Goal: Navigation & Orientation: Find specific page/section

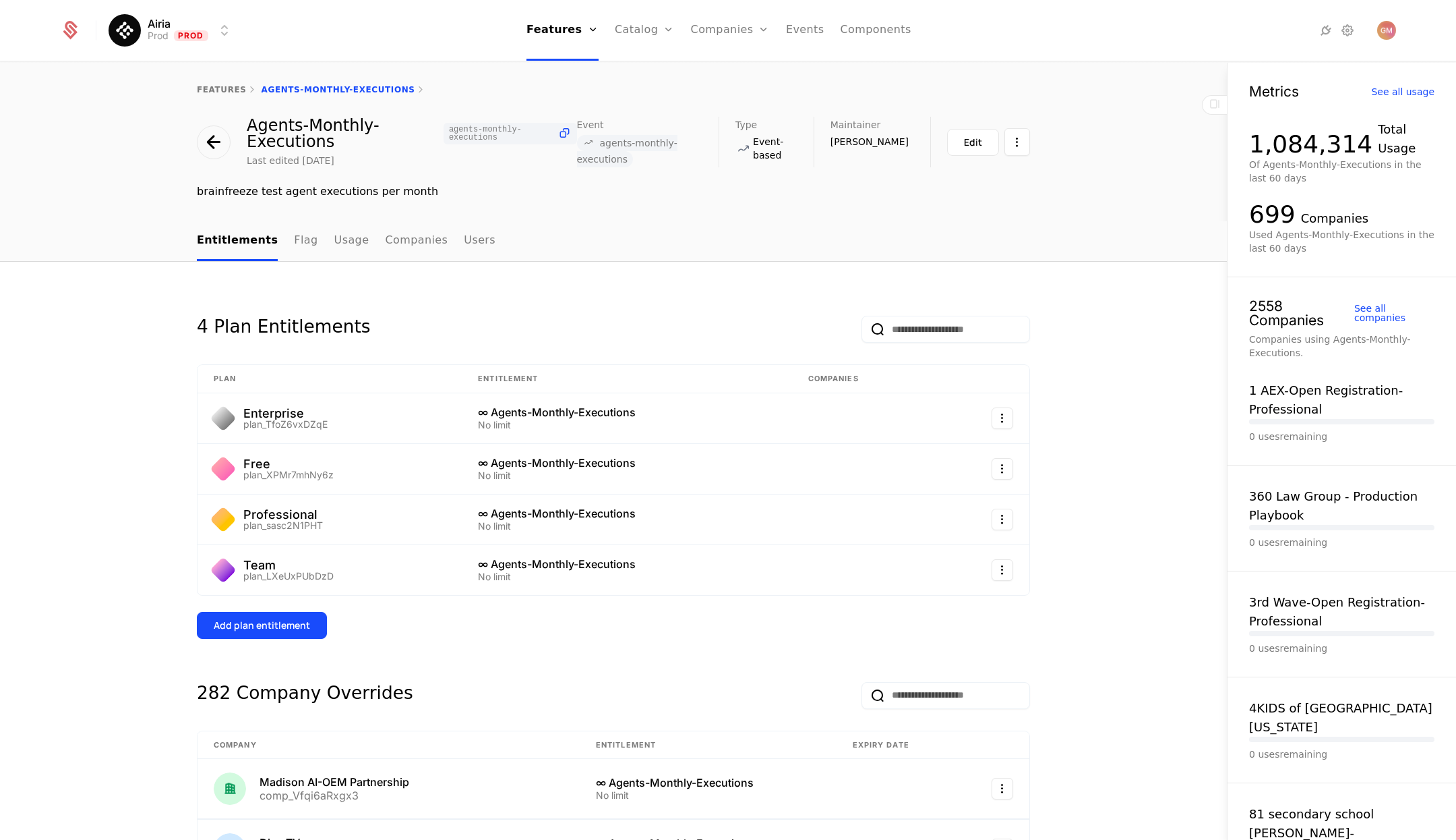
click at [113, 221] on div "features Agents-Monthly-Executions Agents-Monthly-Executions agents-monthly-exe…" at bounding box center [613, 142] width 1227 height 159
click at [113, 207] on div "features Agents-Monthly-Executions Agents-Monthly-Executions agents-monthly-exe…" at bounding box center [613, 142] width 1227 height 159
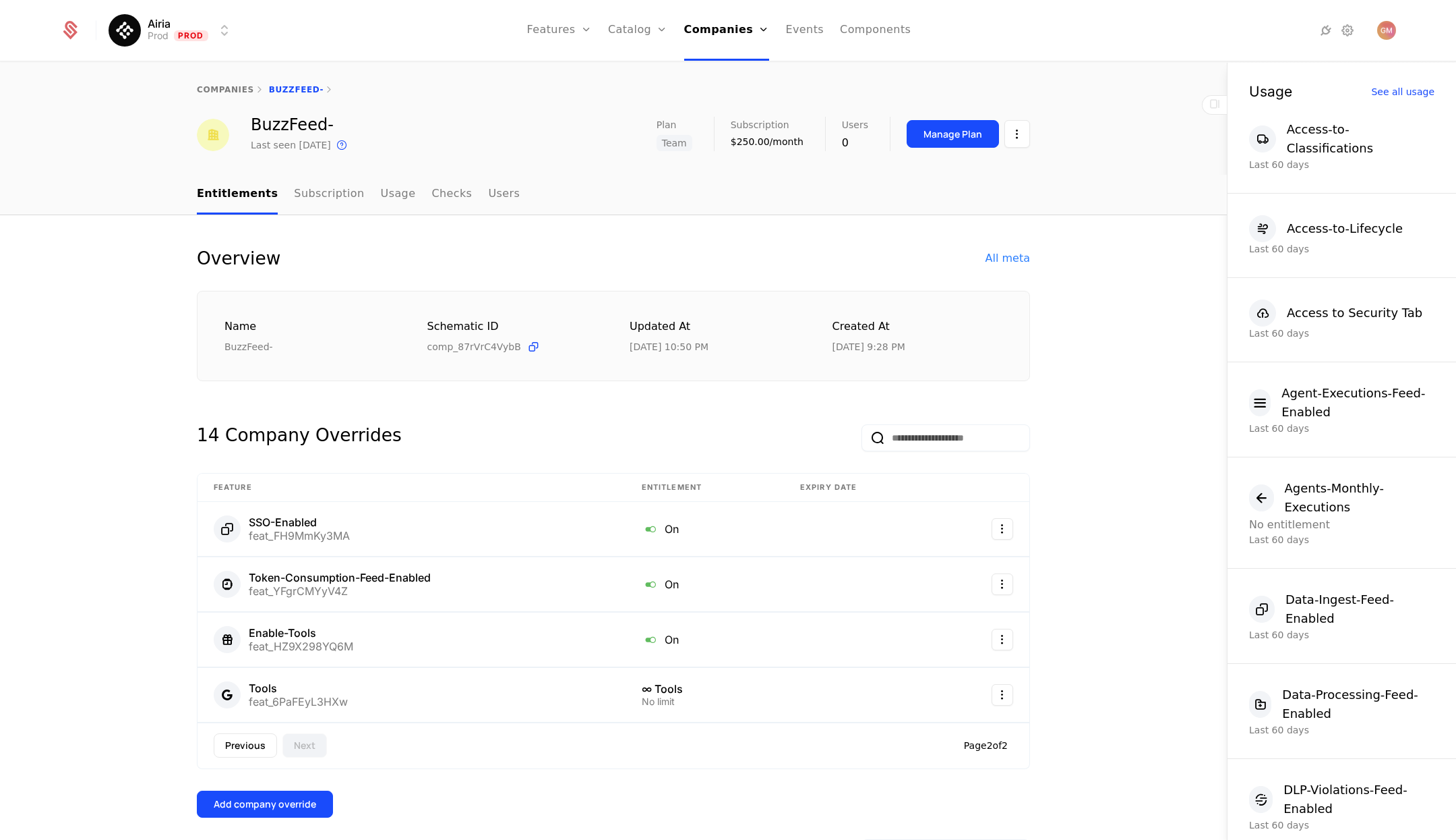
click at [222, 37] on html "Airia Prod Prod Features Features Flags Catalog Plans Add Ons Credits Configura…" at bounding box center [728, 420] width 1456 height 840
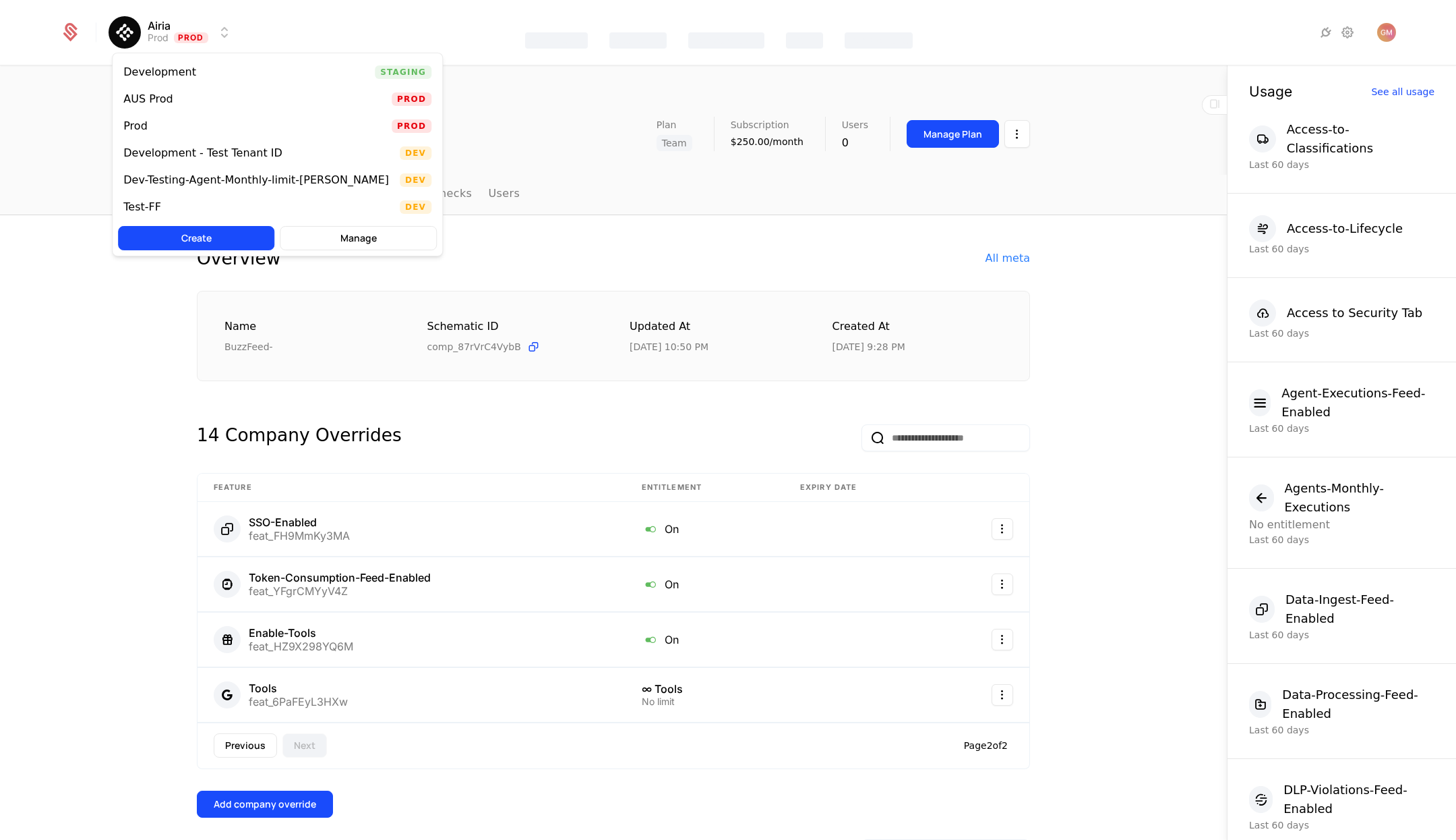
click at [156, 94] on div "AUS Prod" at bounding box center [148, 99] width 49 height 11
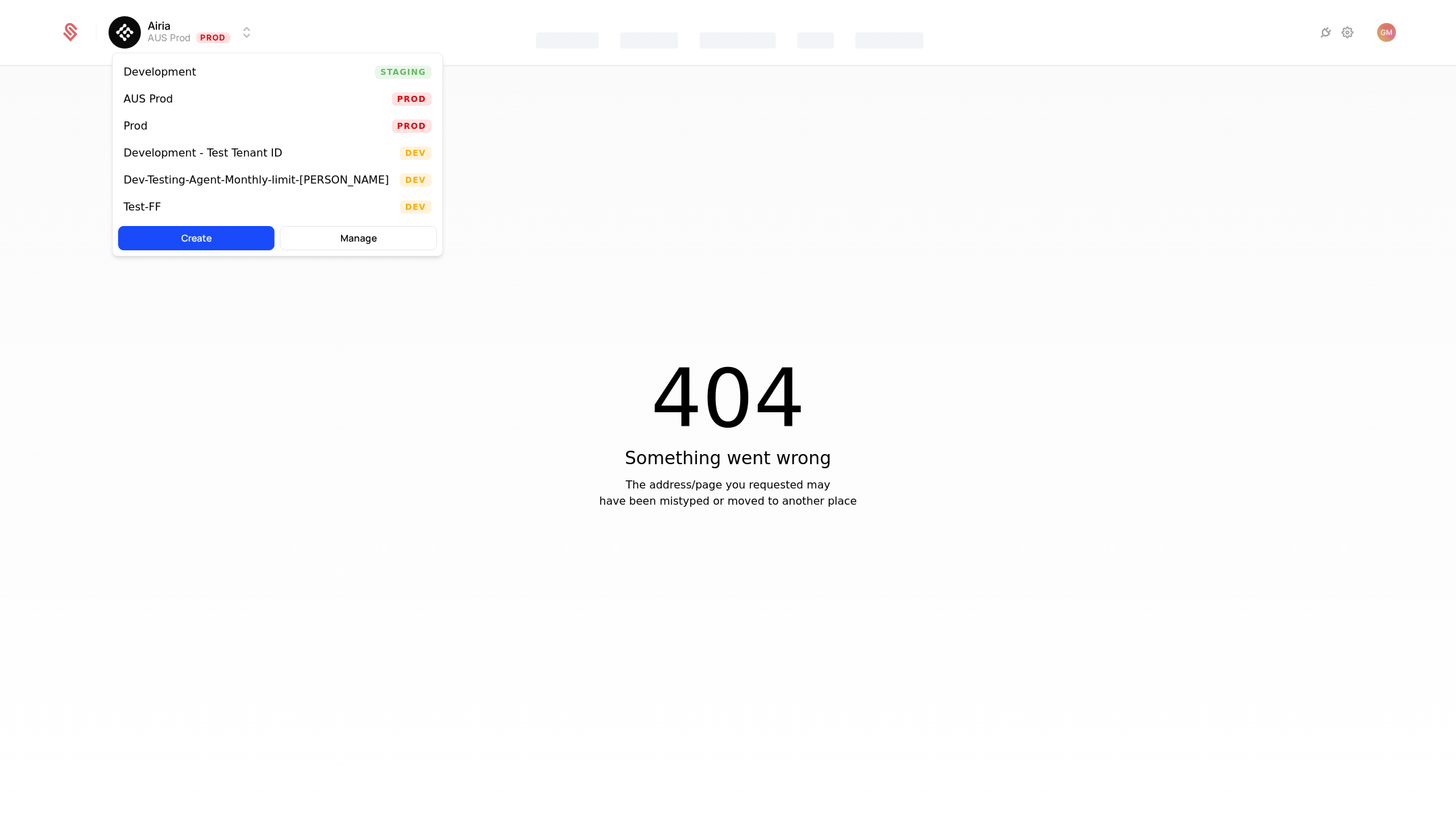
click at [167, 36] on html "Airia AUS Prod Prod Features Catalog Companies Events Components 404 Something …" at bounding box center [728, 420] width 1456 height 840
click at [147, 73] on div "Development" at bounding box center [160, 72] width 73 height 11
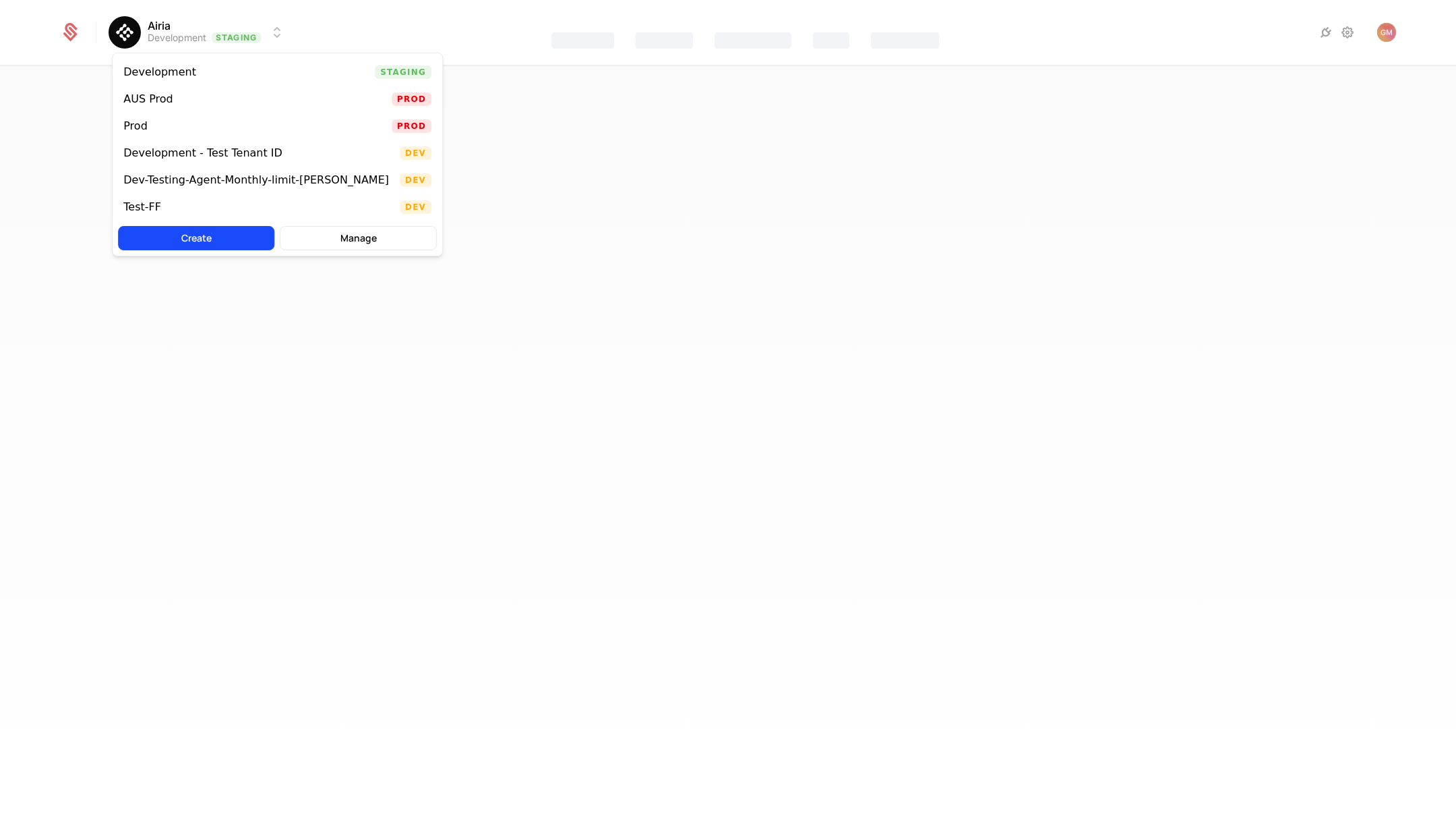
click at [213, 37] on html "Airia Development Staging Features Catalog Companies Events Components Best Vie…" at bounding box center [728, 420] width 1456 height 840
click at [147, 75] on div "Development" at bounding box center [160, 72] width 73 height 11
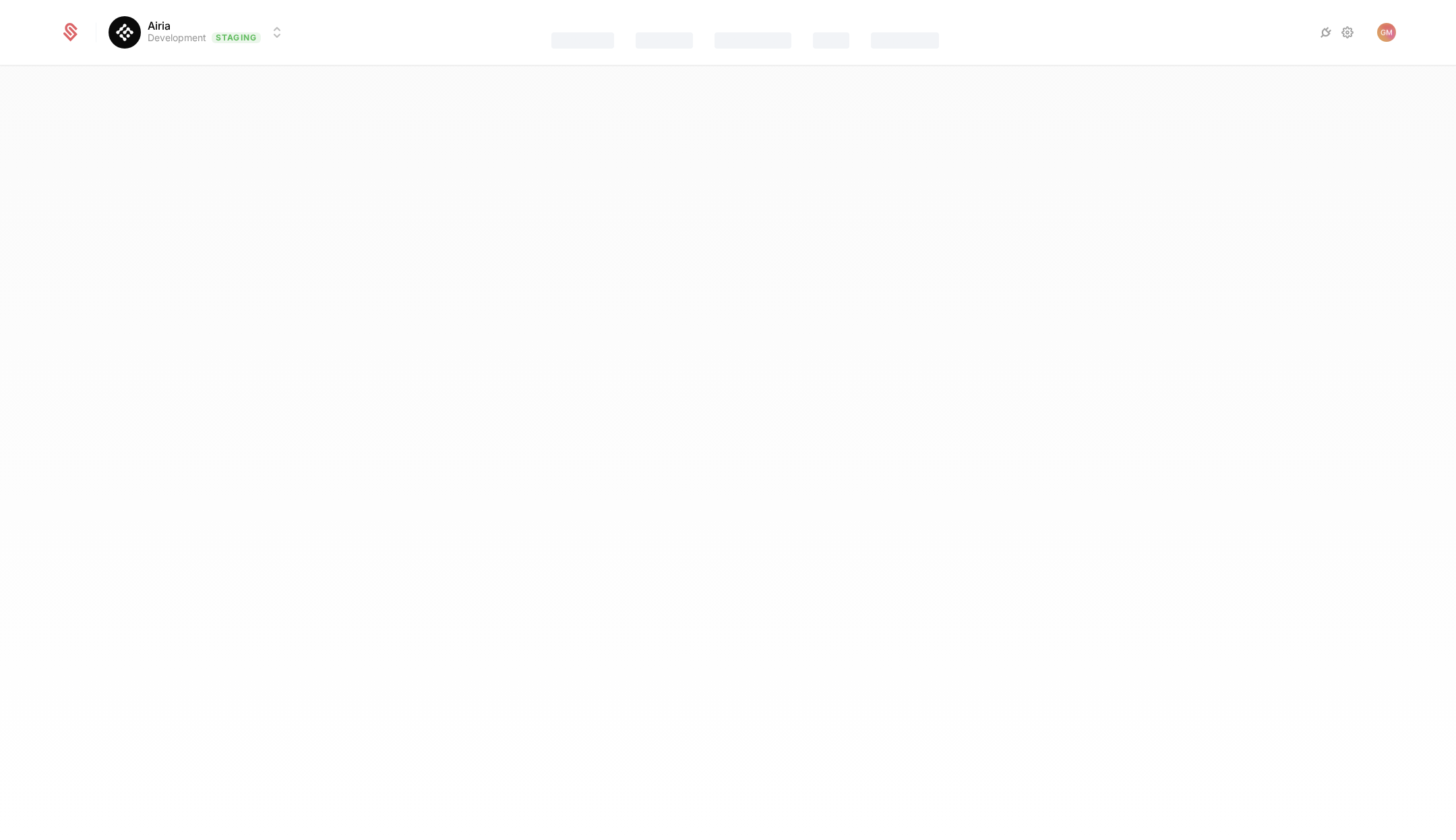
click at [63, 29] on icon at bounding box center [70, 32] width 19 height 19
click at [240, 45] on html "Airia Development Staging Features Catalog Companies Events Components Best Vie…" at bounding box center [728, 420] width 1456 height 840
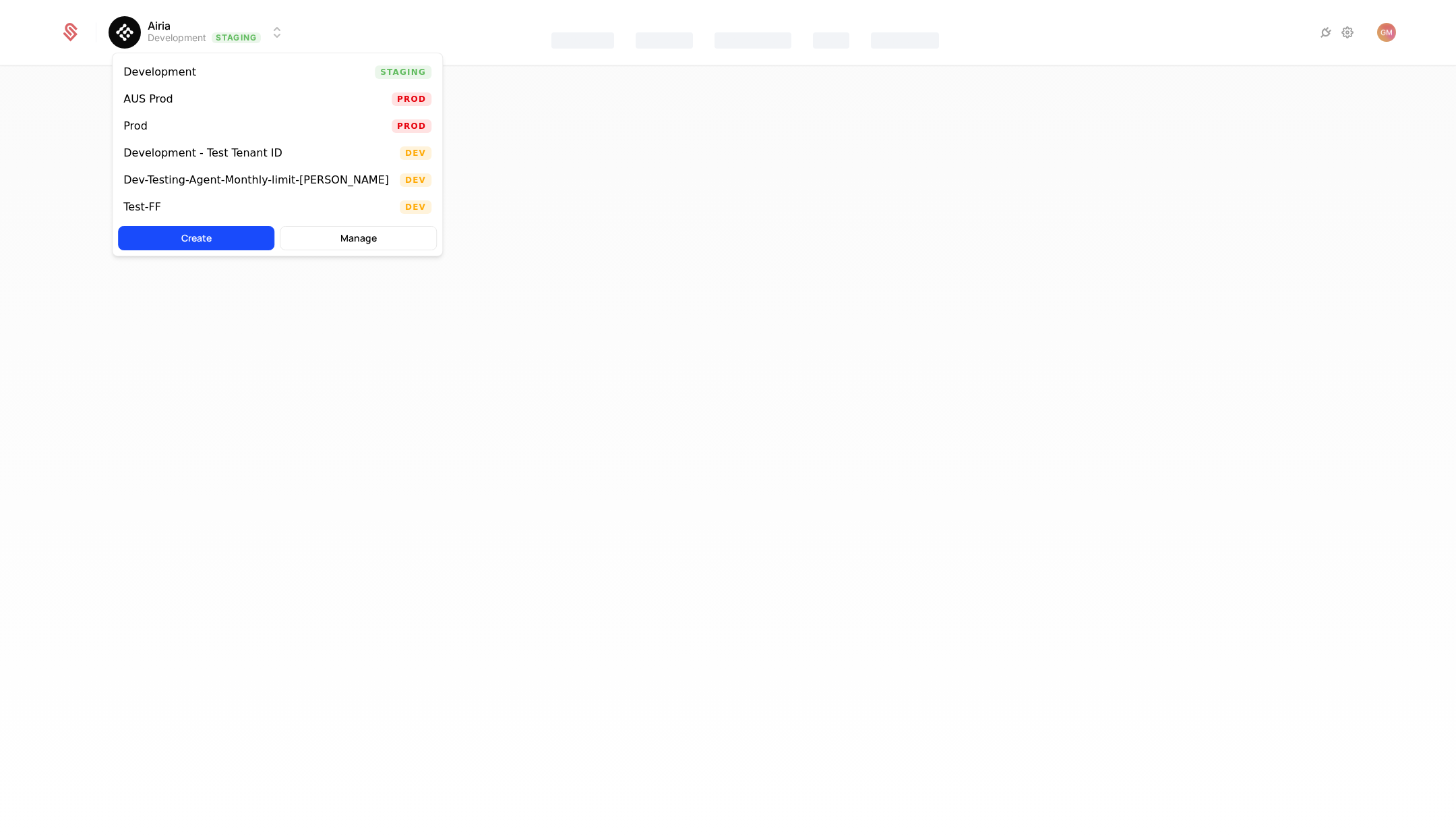
click at [160, 119] on div "Prod Prod" at bounding box center [278, 126] width 330 height 27
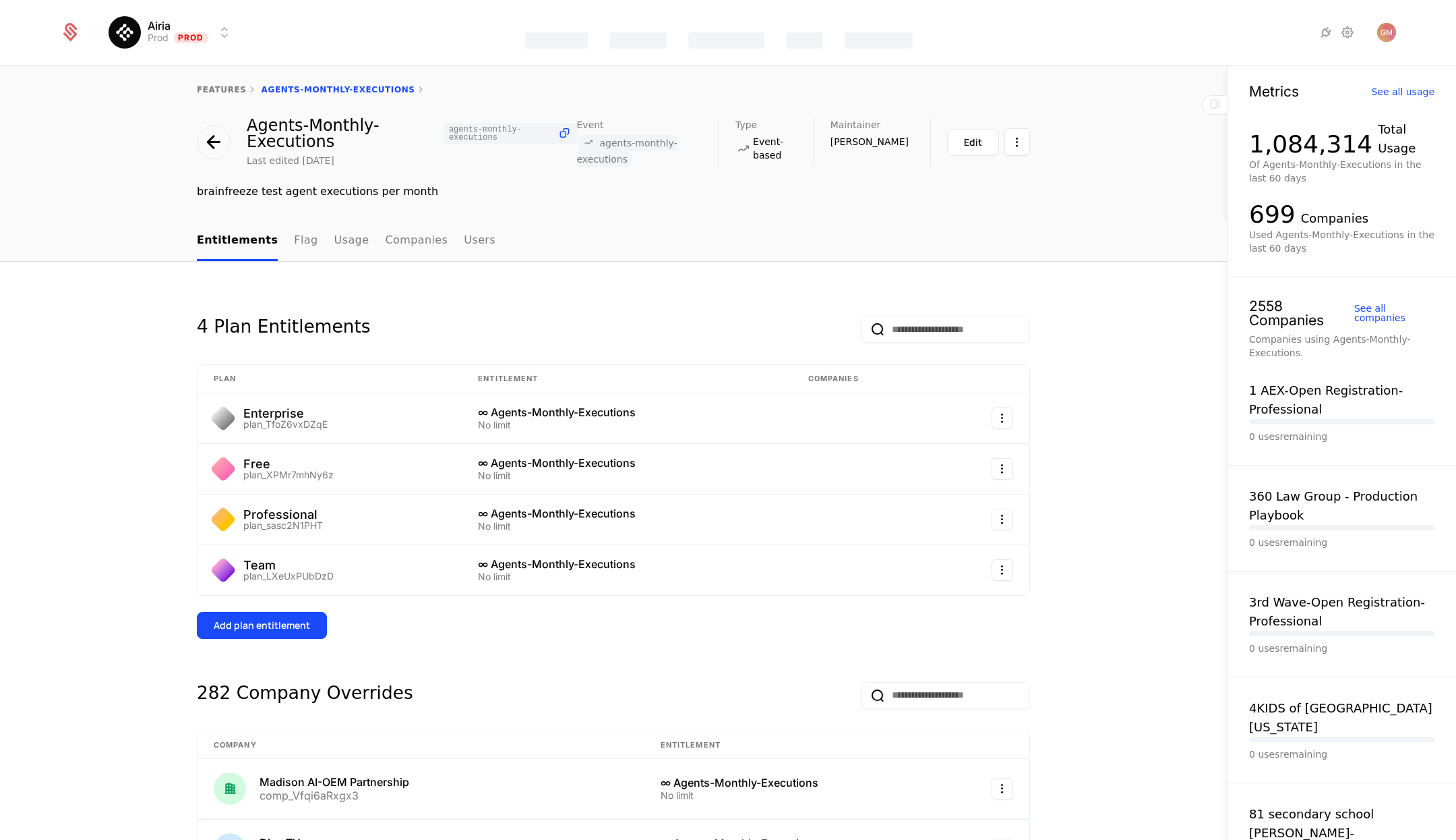
click at [207, 49] on div "Airia Prod Prod Features Catalog Companies Events Components" at bounding box center [728, 32] width 1336 height 64
click at [69, 33] on icon at bounding box center [71, 29] width 13 height 13
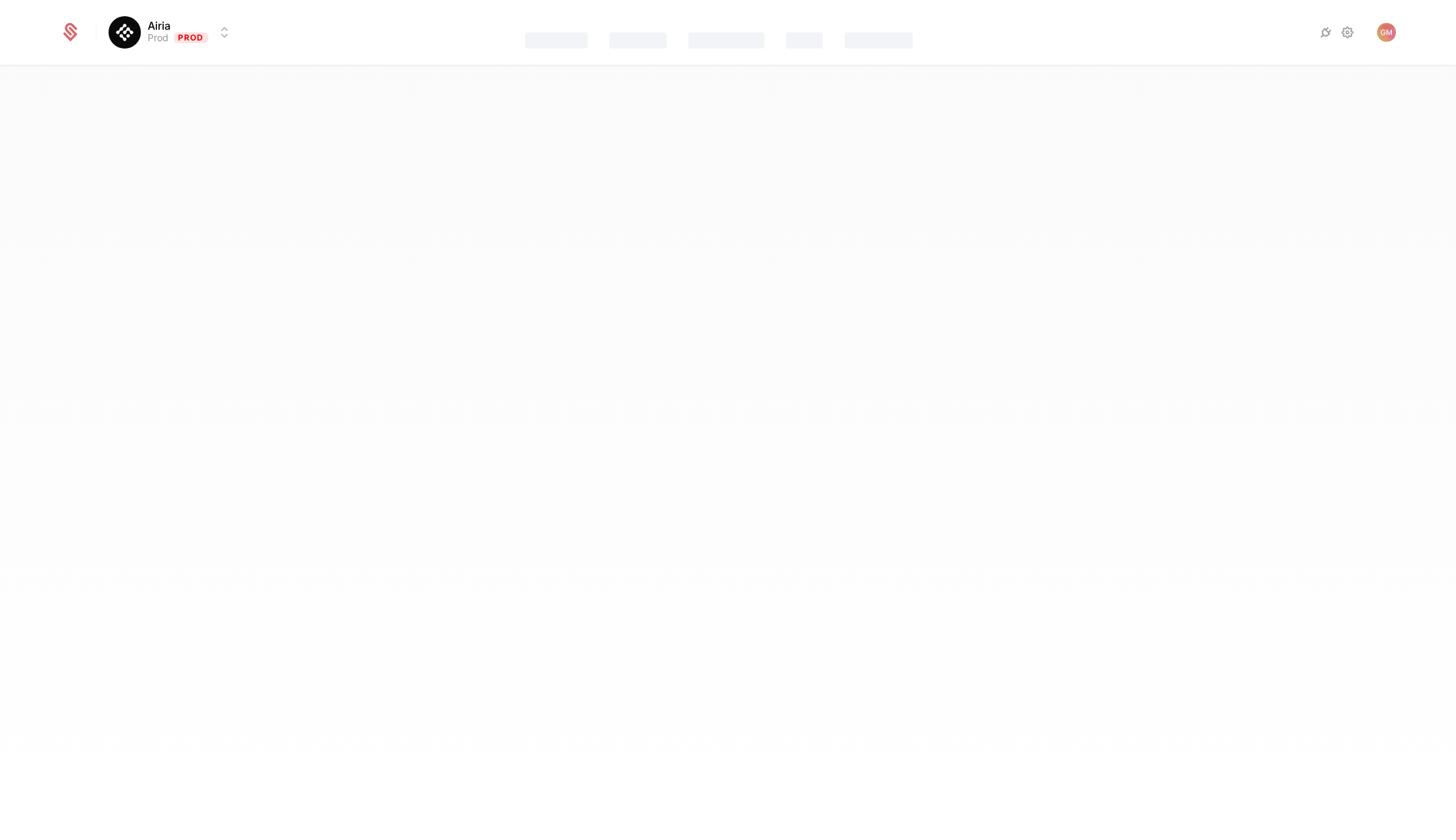
click at [74, 41] on div at bounding box center [78, 32] width 36 height 20
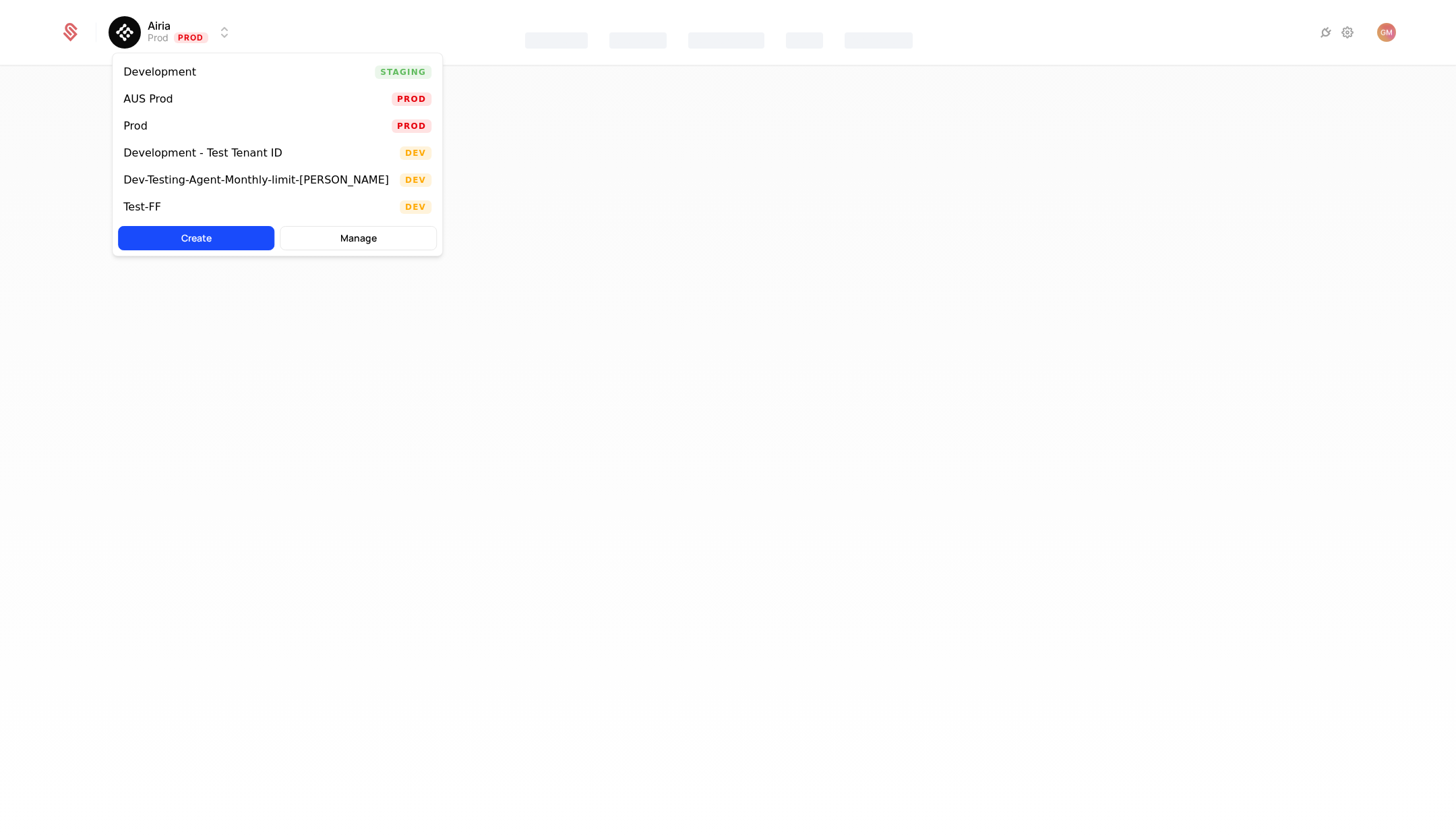
click at [141, 32] on html "Airia Prod Prod Features Catalog Companies Events Components Best Viewed on Des…" at bounding box center [728, 420] width 1456 height 840
click at [150, 67] on div "Development" at bounding box center [160, 72] width 73 height 11
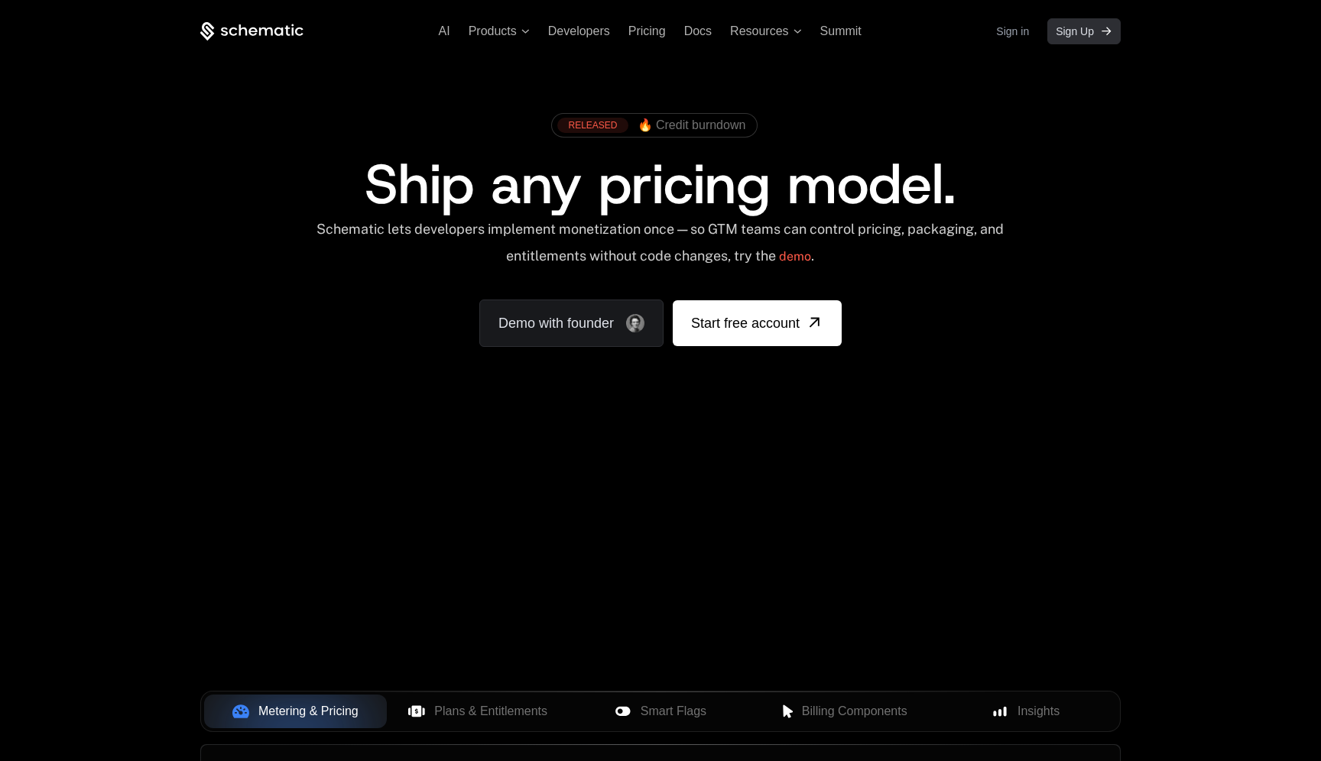
click at [1071, 21] on link "Sign Up" at bounding box center [1083, 31] width 73 height 26
click at [1021, 40] on link "Sign in" at bounding box center [1012, 31] width 33 height 24
click at [1009, 31] on link "Sign in" at bounding box center [1012, 31] width 33 height 24
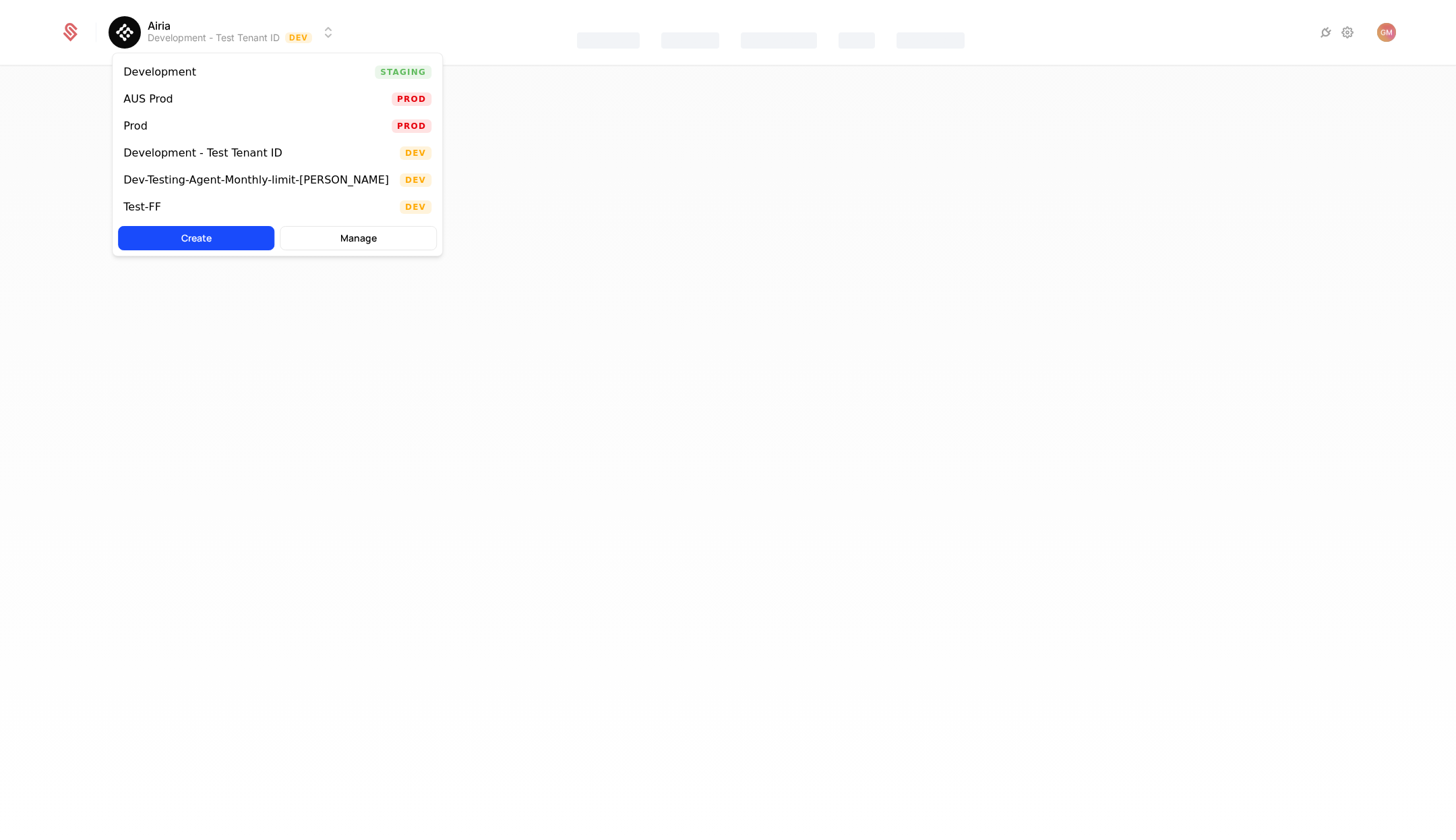
click at [287, 34] on html "Airia Development - Test Tenant ID Dev Features Catalog Companies Events Compon…" at bounding box center [728, 420] width 1456 height 840
click at [276, 15] on html "Airia Development - Test Tenant ID Dev Features Catalog Companies Events Compon…" at bounding box center [728, 420] width 1456 height 840
click at [319, 33] on html "Airia Development - Test Tenant ID Dev Features Catalog Companies Events Compon…" at bounding box center [728, 420] width 1456 height 840
click at [147, 127] on div "Prod" at bounding box center [141, 125] width 35 height 13
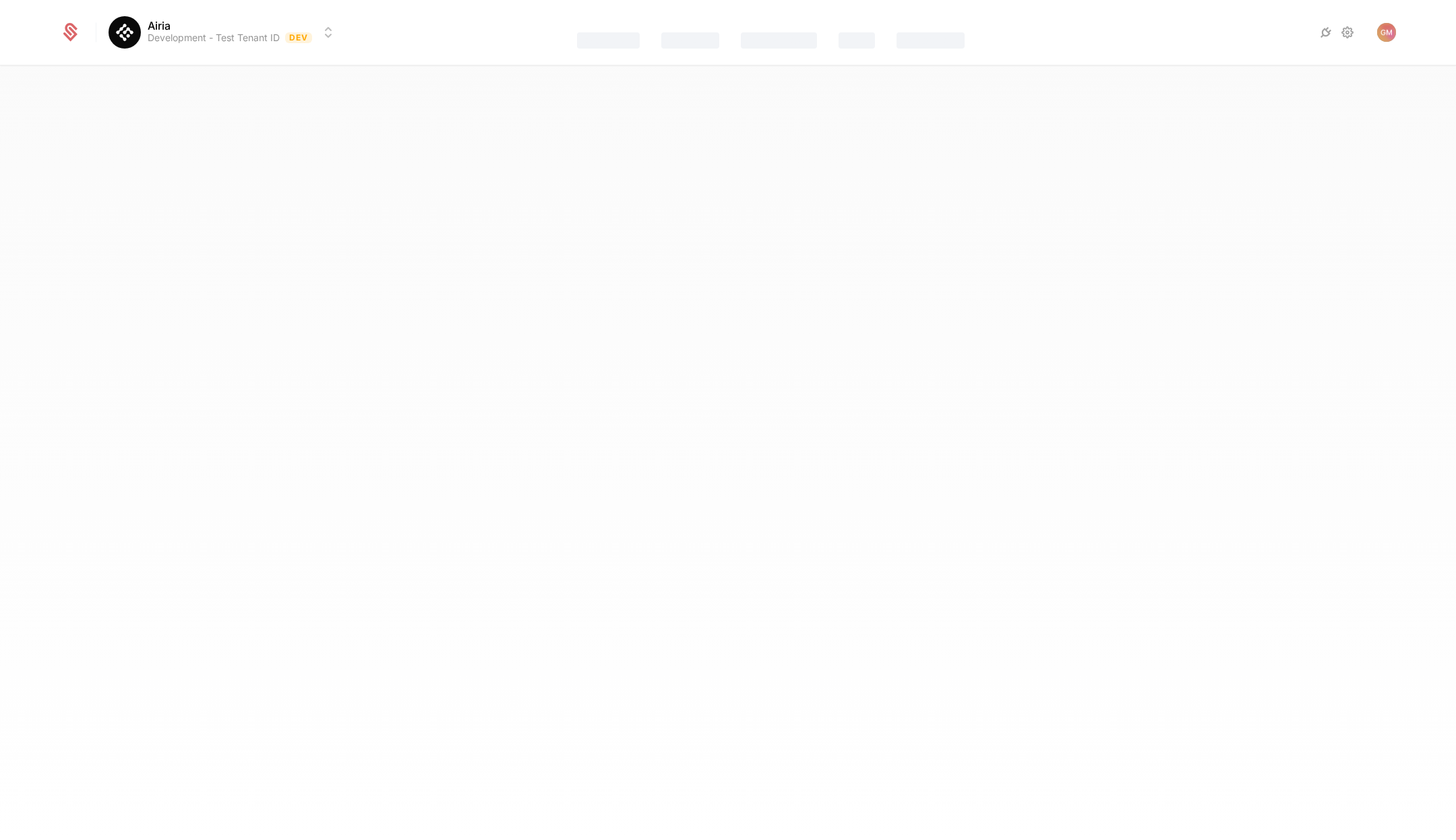
click at [509, 219] on div "Airia Development - Test Tenant ID Dev Features Catalog Companies Events Compon…" at bounding box center [728, 420] width 1456 height 840
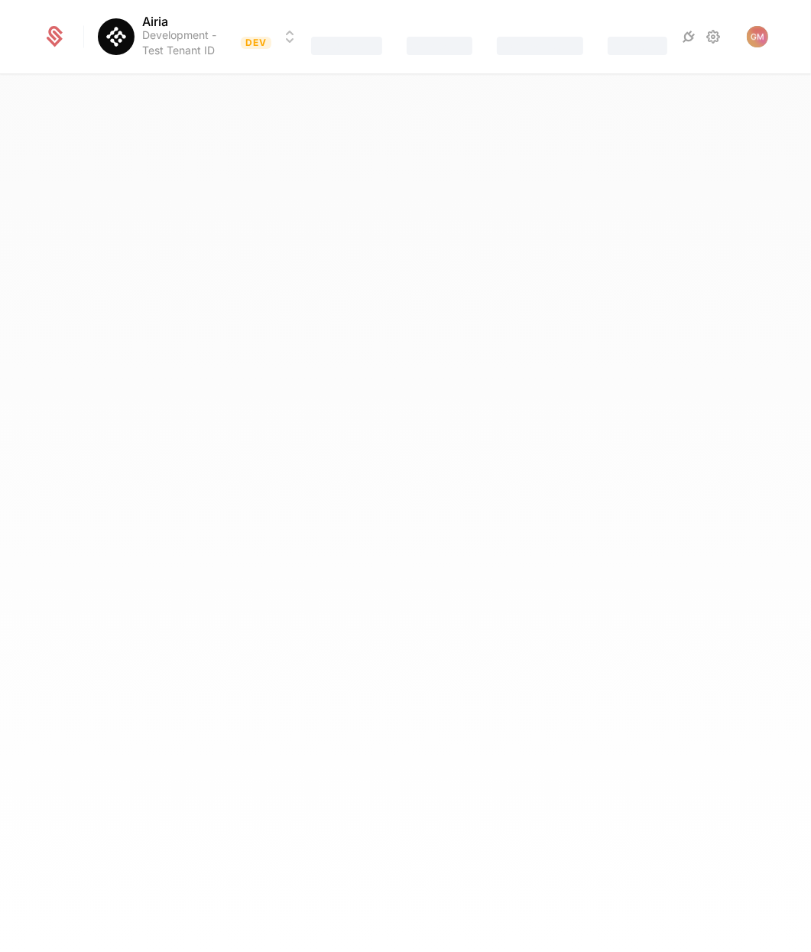
click at [472, 189] on div "Airia Development - Test Tenant ID Dev Features Catalog Companies Events" at bounding box center [405, 476] width 811 height 952
